Goal: Task Accomplishment & Management: Manage account settings

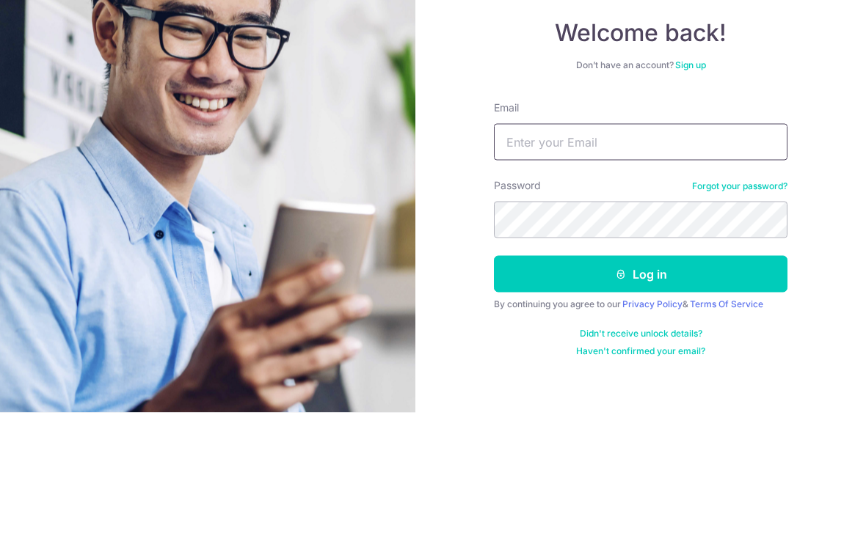
type input "[EMAIL_ADDRESS][DOMAIN_NAME]"
click at [640, 390] on button "Log in" at bounding box center [640, 408] width 293 height 37
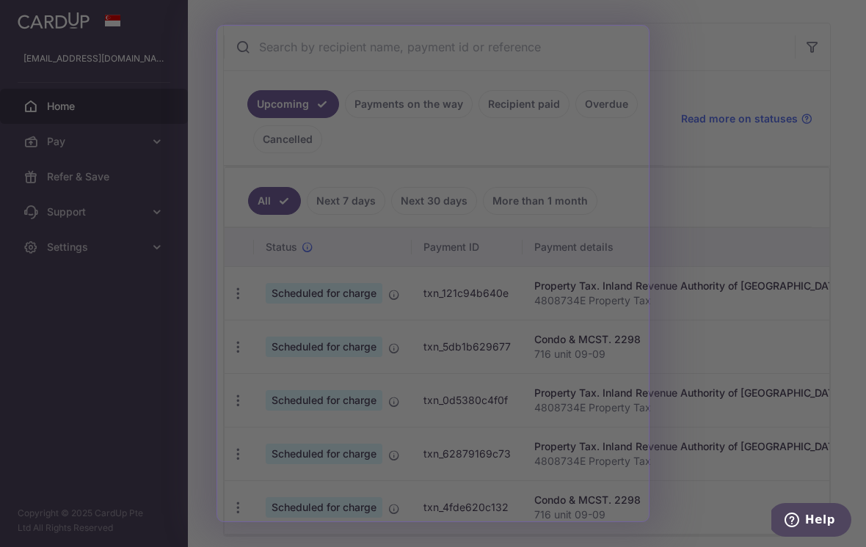
scroll to position [261, 0]
click at [215, 371] on div at bounding box center [437, 276] width 874 height 552
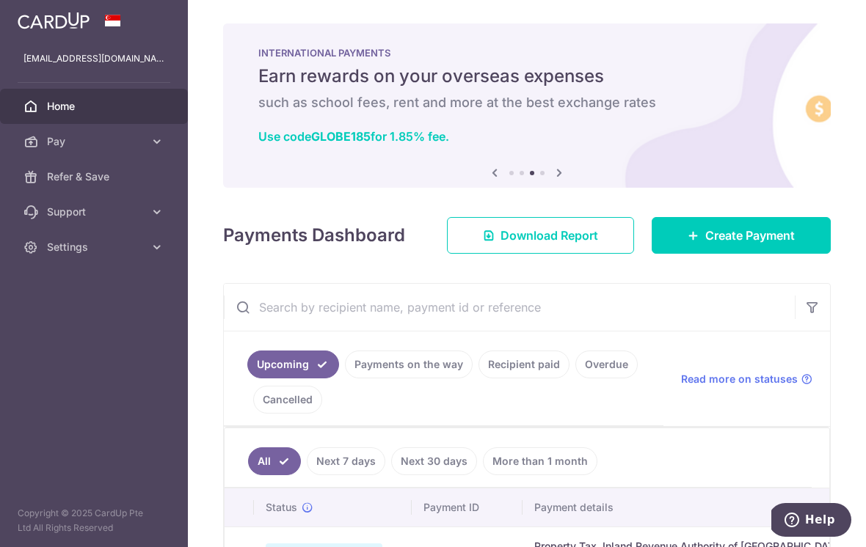
scroll to position [0, 0]
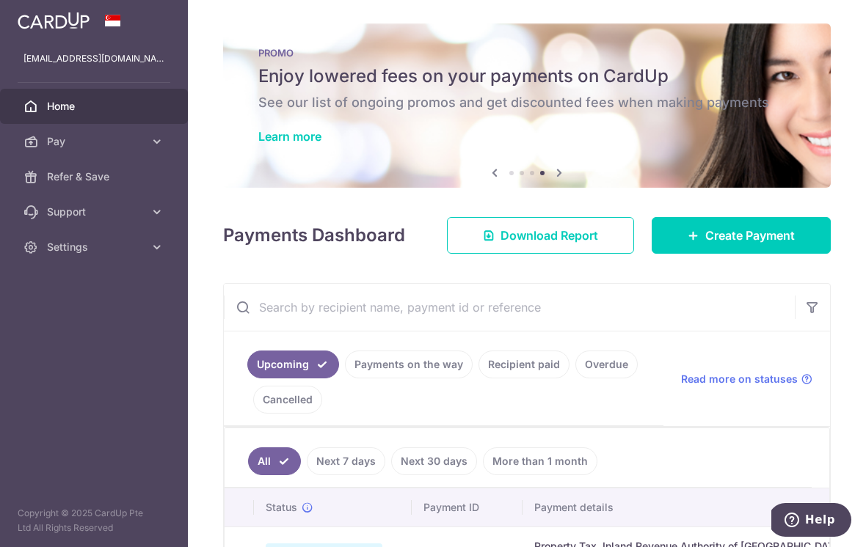
click at [258, 144] on link "Learn more" at bounding box center [289, 136] width 63 height 15
